Goal: Complete application form

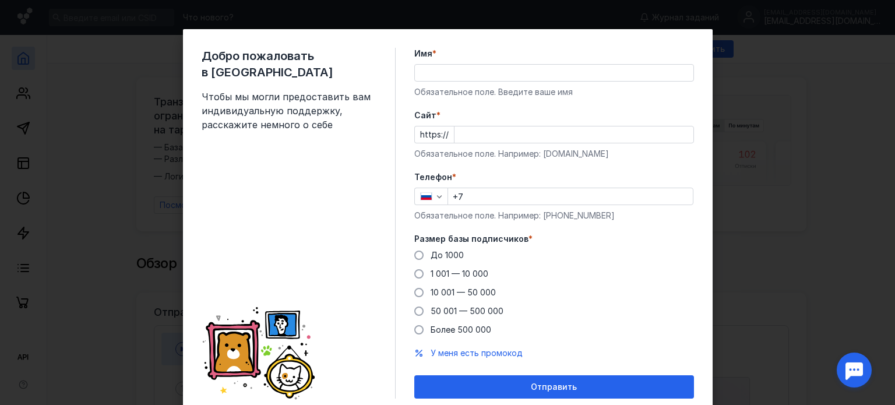
click at [458, 70] on input "Имя *" at bounding box center [554, 73] width 278 height 16
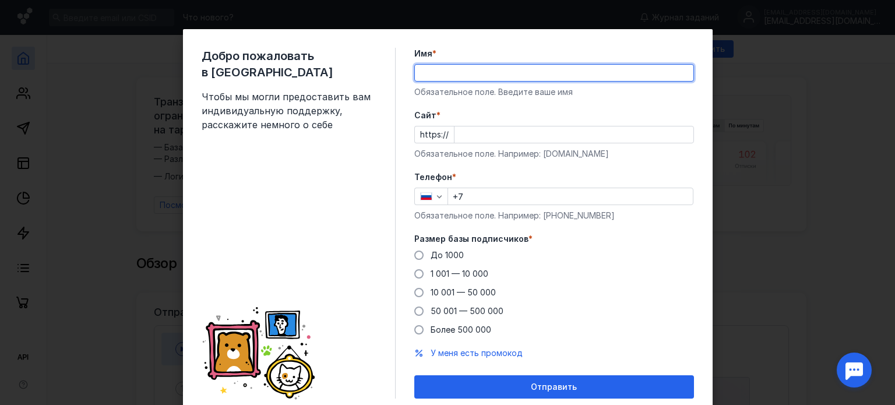
click at [440, 69] on input "Имя *" at bounding box center [554, 73] width 278 height 16
type input "[PERSON_NAME]"
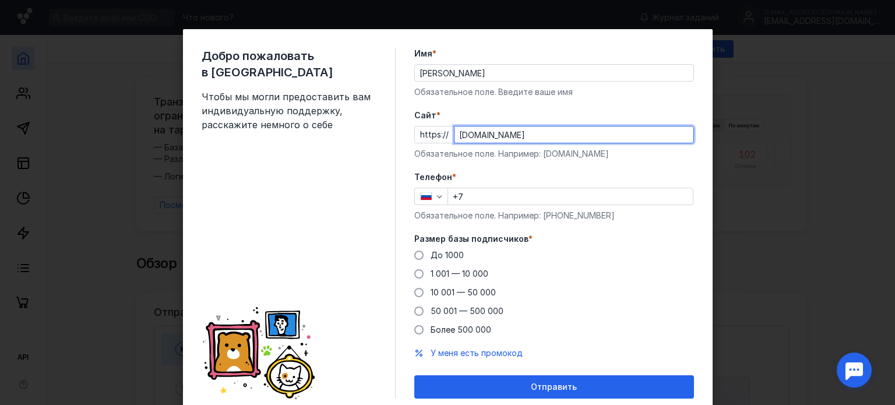
type input "[DOMAIN_NAME]"
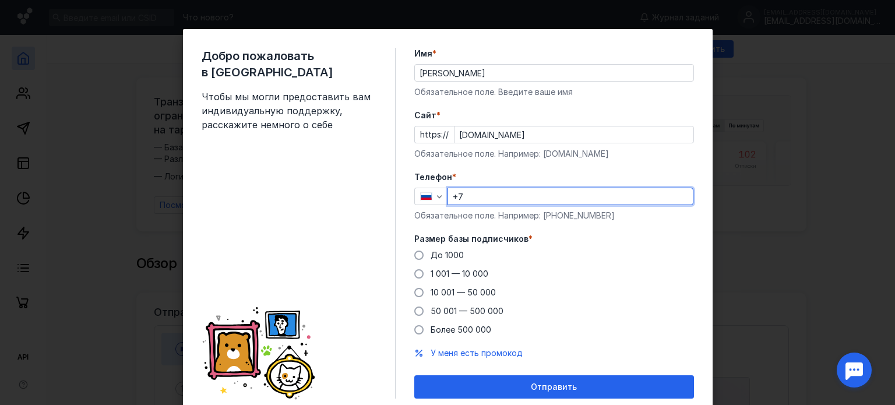
click at [492, 198] on input "+7" at bounding box center [570, 196] width 245 height 16
type input "[PHONE_NUMBER]"
click at [415, 256] on span at bounding box center [418, 254] width 9 height 9
click at [0, 0] on input "До 1000" at bounding box center [0, 0] width 0 height 0
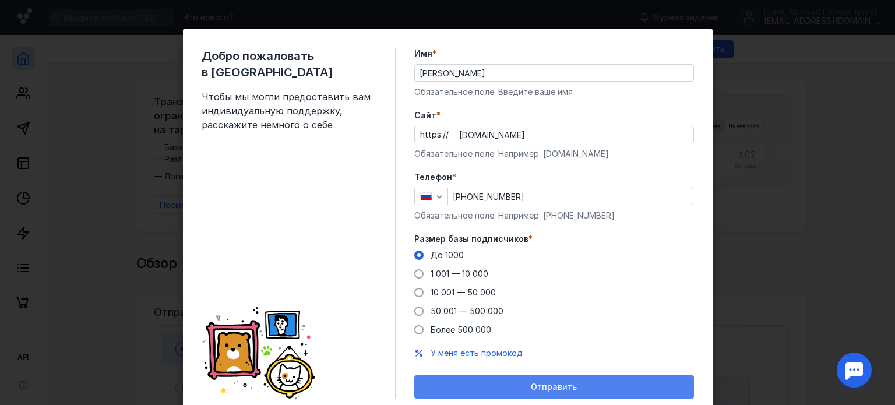
click at [512, 386] on div "Отправить" at bounding box center [554, 387] width 268 height 10
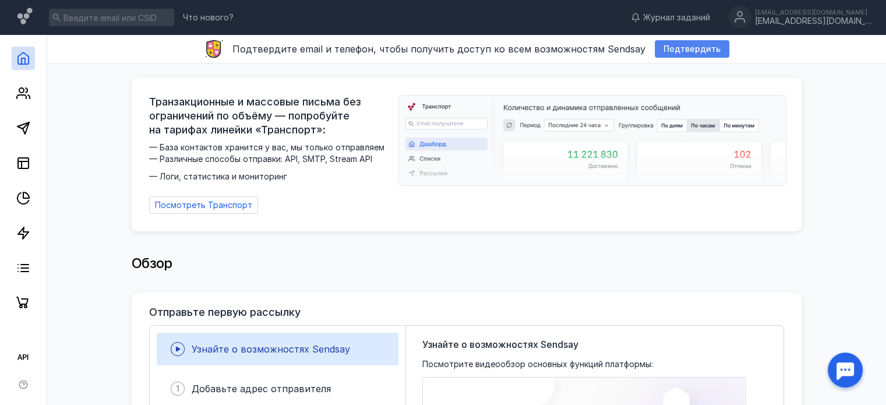
click at [685, 46] on span "Подтвердить" at bounding box center [691, 49] width 57 height 10
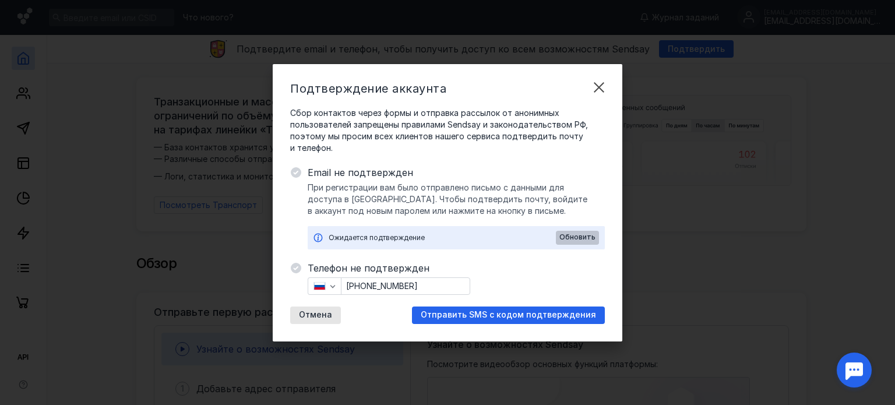
click at [577, 235] on span "Обновить" at bounding box center [577, 237] width 36 height 8
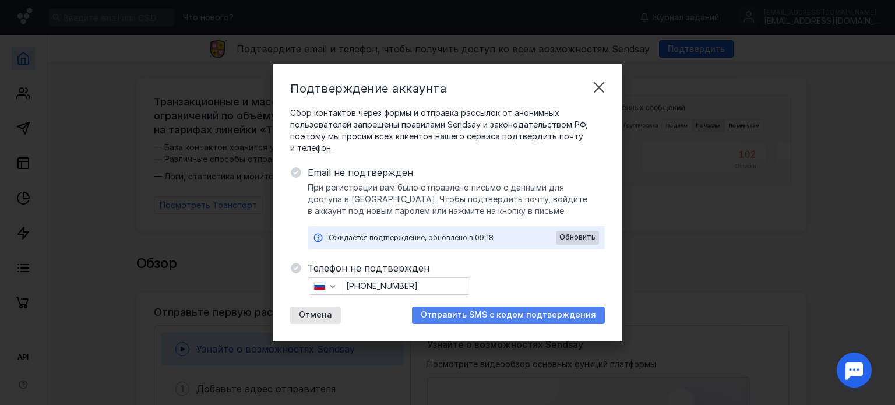
click at [499, 312] on span "Отправить SMS с кодом подтверждения" at bounding box center [508, 315] width 175 height 10
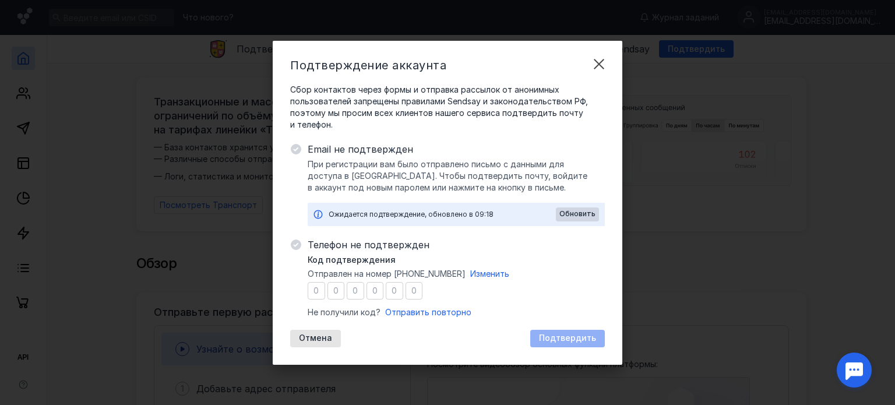
type input "0"
type input "8"
type input "6"
type input "1"
type input "7"
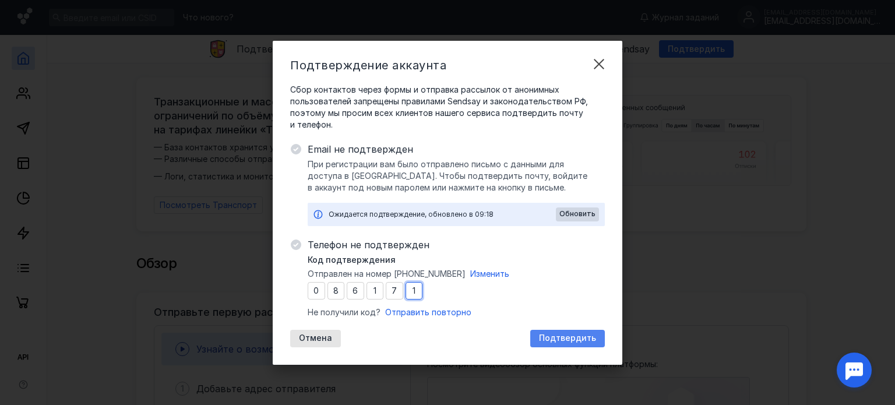
type input "1"
click at [582, 335] on span "Подтвердить" at bounding box center [567, 338] width 57 height 10
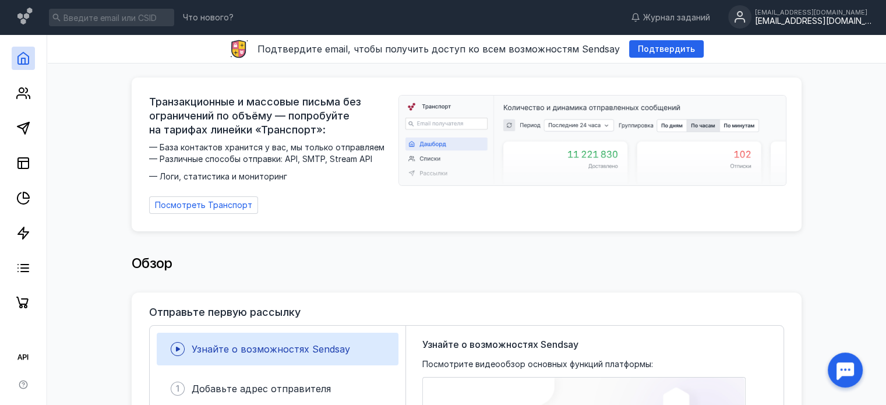
click at [834, 11] on div "[EMAIL_ADDRESS][DOMAIN_NAME]" at bounding box center [813, 12] width 116 height 7
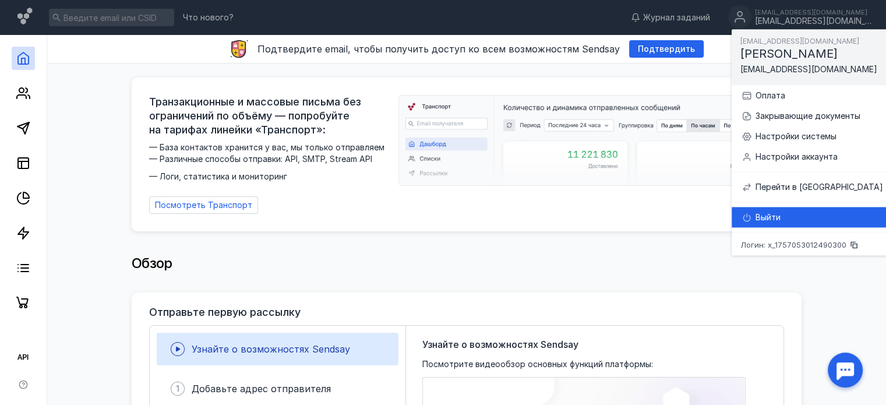
click at [776, 216] on div "Выйти" at bounding box center [819, 217] width 128 height 12
